Goal: Task Accomplishment & Management: Complete application form

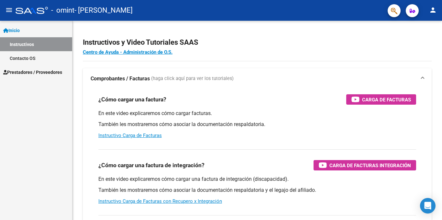
click at [10, 8] on mat-icon "menu" at bounding box center [9, 10] width 8 height 8
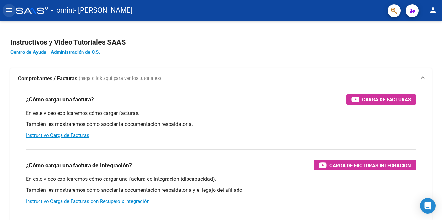
click at [10, 8] on mat-icon "menu" at bounding box center [9, 10] width 8 height 8
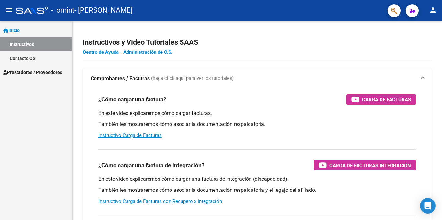
click at [26, 69] on span "Prestadores / Proveedores" at bounding box center [32, 72] width 59 height 7
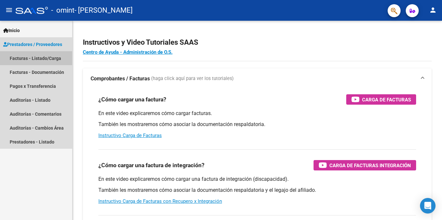
click at [37, 55] on link "Facturas - Listado/Carga" at bounding box center [36, 58] width 72 height 14
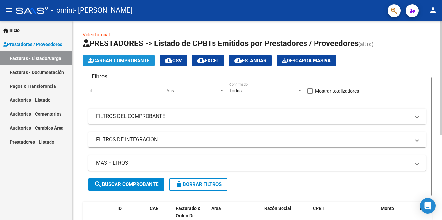
click at [115, 60] on span "Cargar Comprobante" at bounding box center [118, 61] width 61 height 6
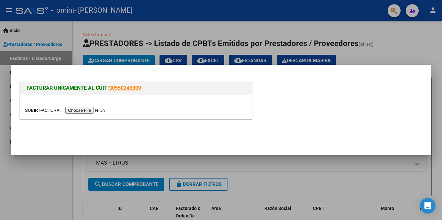
click at [100, 109] on input "file" at bounding box center [66, 110] width 82 height 7
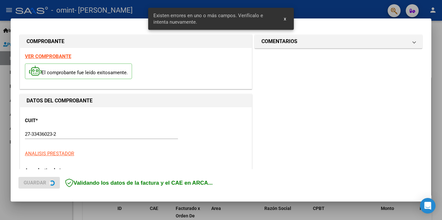
scroll to position [142, 0]
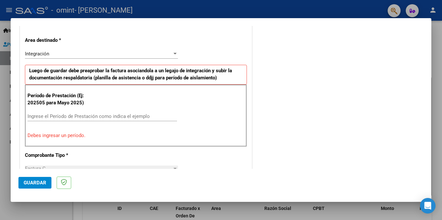
click at [103, 117] on input "Ingrese el Período de Prestación como indica el ejemplo" at bounding box center [102, 116] width 149 height 6
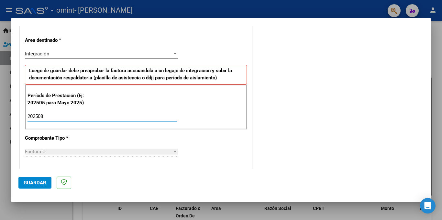
type input "202508"
click at [87, 151] on div "Factura C" at bounding box center [98, 152] width 147 height 6
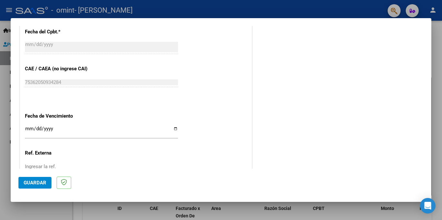
scroll to position [392, 0]
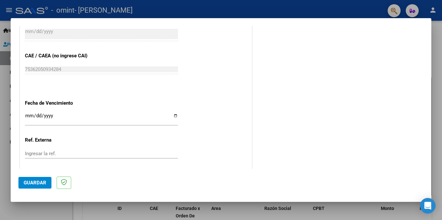
click at [173, 112] on div "Ingresar la fecha" at bounding box center [101, 119] width 153 height 14
click at [172, 116] on input "Ingresar la fecha" at bounding box center [101, 118] width 153 height 10
type input "[DATE]"
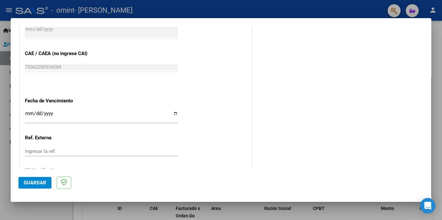
scroll to position [427, 0]
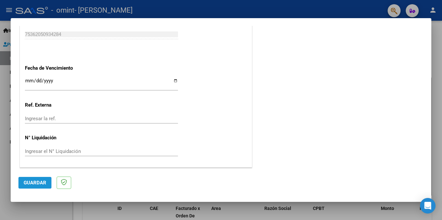
click at [40, 182] on span "Guardar" at bounding box center [35, 183] width 23 height 6
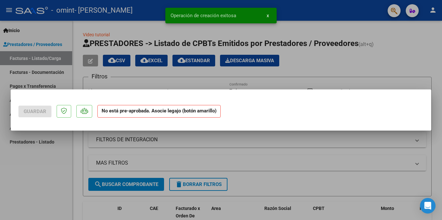
scroll to position [0, 0]
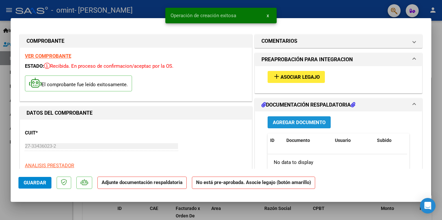
click at [299, 122] on span "Agregar Documento" at bounding box center [299, 122] width 53 height 6
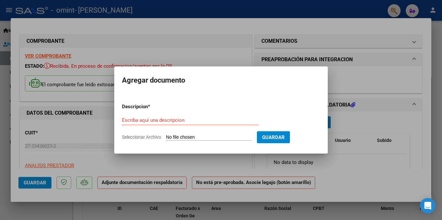
click at [248, 132] on form "Descripcion * Escriba aquí una descripcion Seleccionar Archivo Guardar" at bounding box center [221, 121] width 198 height 47
click at [222, 138] on input "Seleccionar Archivo" at bounding box center [209, 137] width 86 height 6
click at [358, 75] on div at bounding box center [221, 110] width 442 height 220
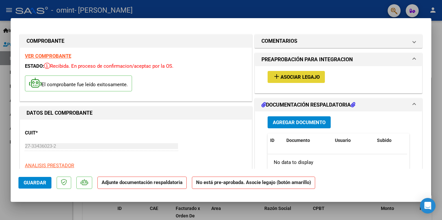
click at [298, 74] on span "Asociar Legajo" at bounding box center [300, 77] width 39 height 6
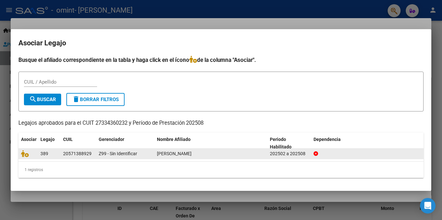
click at [88, 153] on div "20571388929" at bounding box center [77, 153] width 28 height 7
click at [26, 152] on icon at bounding box center [25, 153] width 8 height 7
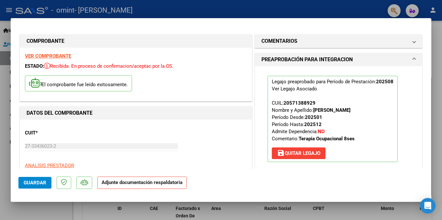
click at [139, 184] on strong "Adjunte documentación respaldatoria" at bounding box center [142, 182] width 81 height 6
click at [123, 183] on strong "Adjunte documentación respaldatoria" at bounding box center [142, 182] width 81 height 6
click at [336, 60] on h1 "PREAPROBACIÓN PARA INTEGRACION" at bounding box center [306, 60] width 91 height 8
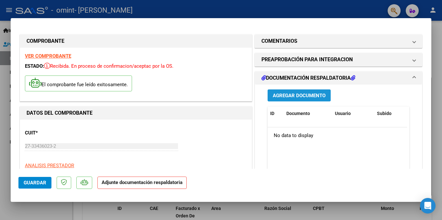
click at [297, 97] on span "Agregar Documento" at bounding box center [299, 96] width 53 height 6
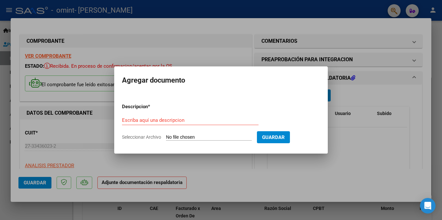
click at [220, 136] on input "Seleccionar Archivo" at bounding box center [209, 137] width 86 height 6
type input "C:\fakepath\Asistencia Terapia Ocupacional, [PERSON_NAME], [DATE].pdf"
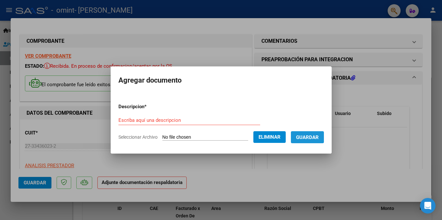
click at [319, 137] on span "Guardar" at bounding box center [307, 137] width 23 height 6
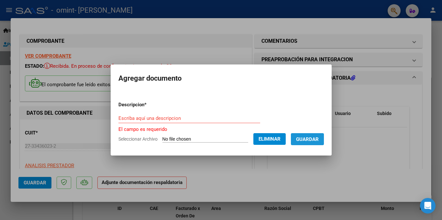
click at [319, 138] on span "Guardar" at bounding box center [307, 139] width 23 height 6
click at [307, 137] on span "Guardar" at bounding box center [307, 139] width 23 height 6
click at [222, 125] on div "Escriba aquí una descripcion" at bounding box center [189, 121] width 142 height 16
click at [220, 118] on input "Escriba aquí una descripcion" at bounding box center [189, 118] width 142 height 6
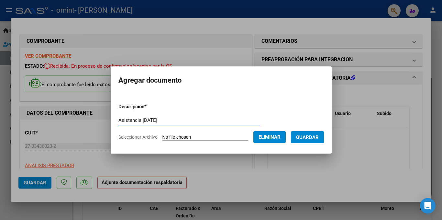
type input "Asistencia [DATE]"
click at [324, 136] on button "Guardar" at bounding box center [307, 137] width 33 height 12
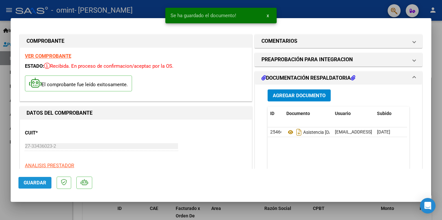
click at [37, 183] on span "Guardar" at bounding box center [35, 183] width 23 height 6
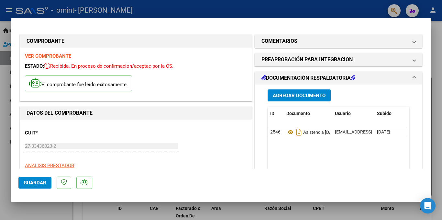
click at [433, 39] on div at bounding box center [221, 110] width 442 height 220
type input "$ 0,00"
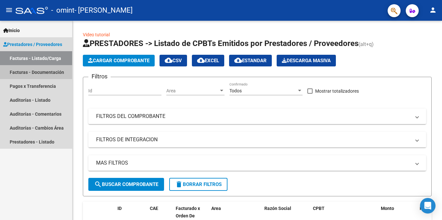
click at [53, 73] on link "Facturas - Documentación" at bounding box center [36, 72] width 72 height 14
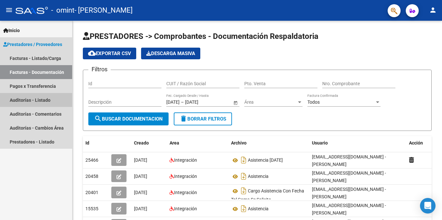
click at [26, 103] on link "Auditorías - Listado" at bounding box center [36, 100] width 72 height 14
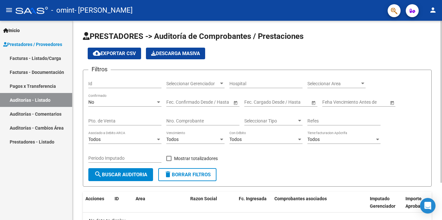
scroll to position [46, 0]
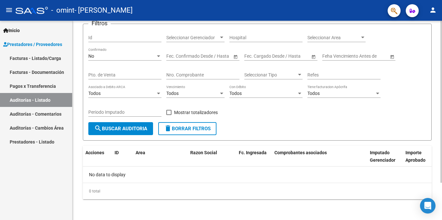
click at [442, 200] on div at bounding box center [441, 120] width 2 height 199
click at [442, 200] on div at bounding box center [441, 139] width 2 height 162
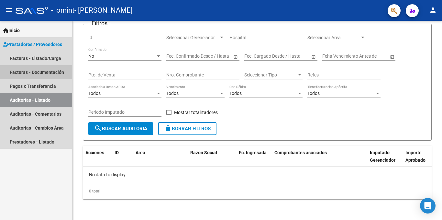
click at [48, 71] on link "Facturas - Documentación" at bounding box center [36, 72] width 72 height 14
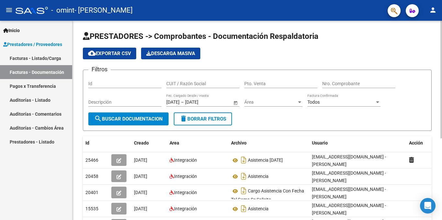
scroll to position [138, 0]
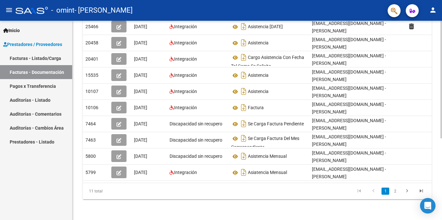
click at [441, 198] on div at bounding box center [441, 120] width 2 height 199
click at [36, 57] on link "Facturas - Listado/Carga" at bounding box center [36, 58] width 72 height 14
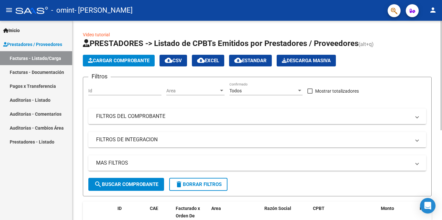
scroll to position [163, 0]
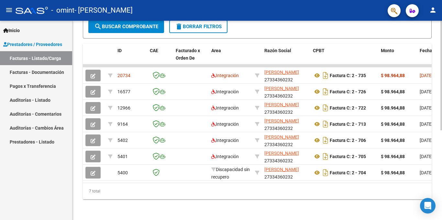
click at [442, 192] on div at bounding box center [441, 120] width 2 height 199
